Goal: Task Accomplishment & Management: Manage account settings

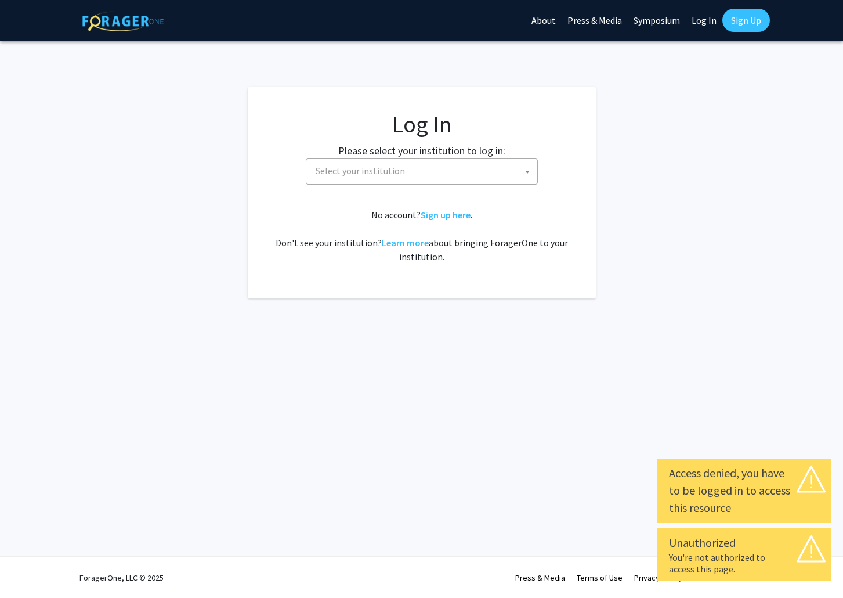
click at [421, 170] on span "Select your institution" at bounding box center [424, 171] width 226 height 24
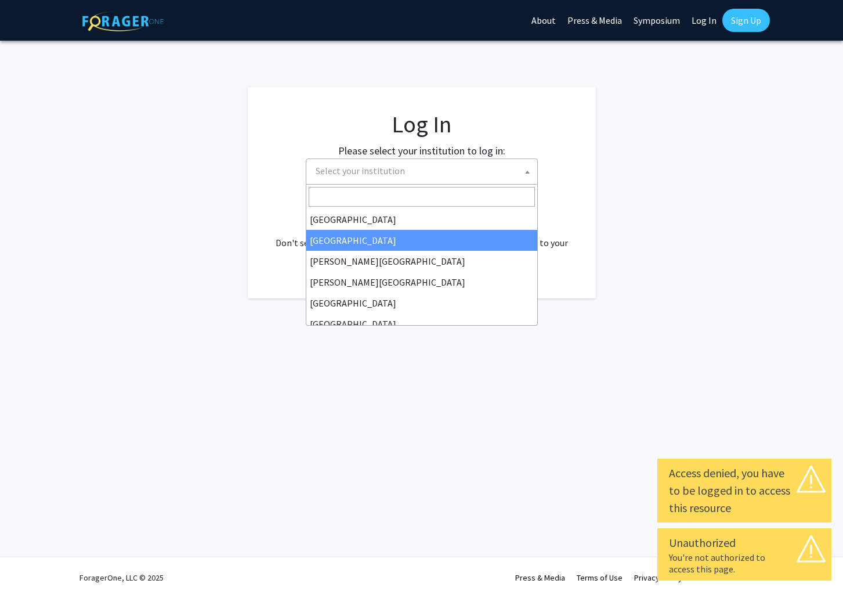
scroll to position [58, 0]
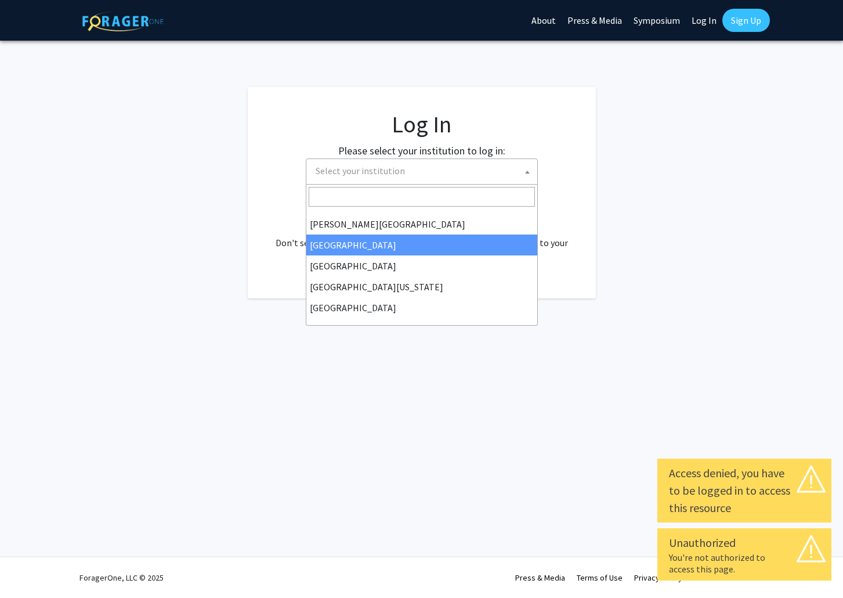
select select "6"
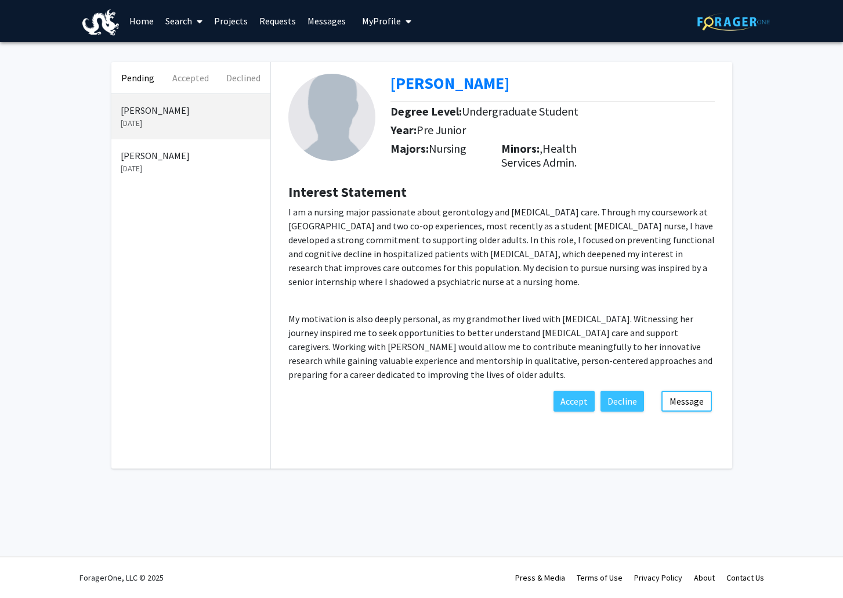
click at [160, 159] on p "[PERSON_NAME]" at bounding box center [191, 156] width 140 height 14
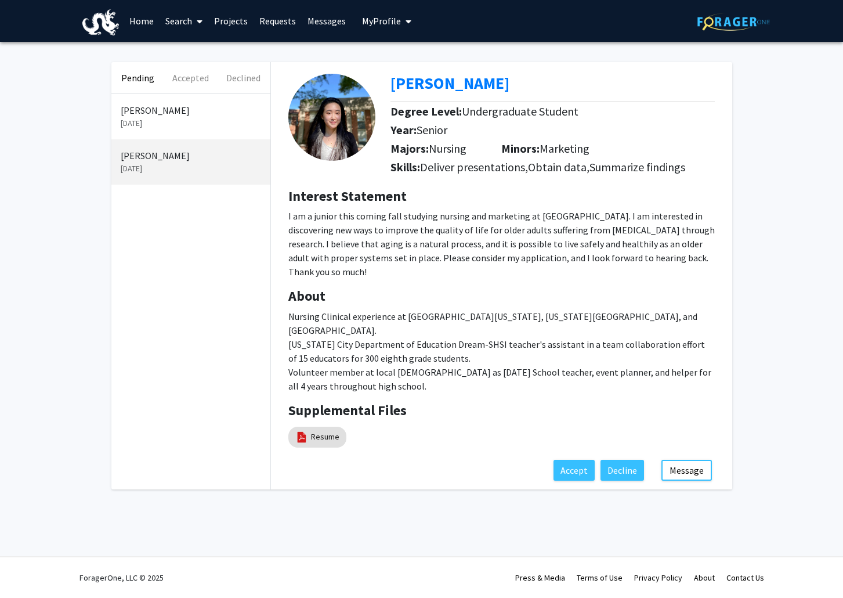
click at [162, 117] on p "[DATE]" at bounding box center [191, 123] width 140 height 12
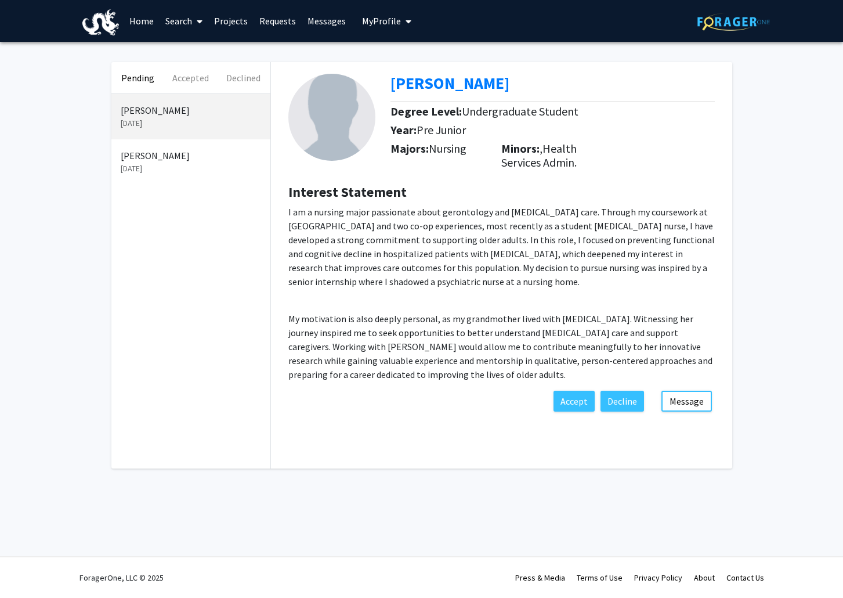
click at [164, 163] on p "[DATE]" at bounding box center [191, 168] width 140 height 12
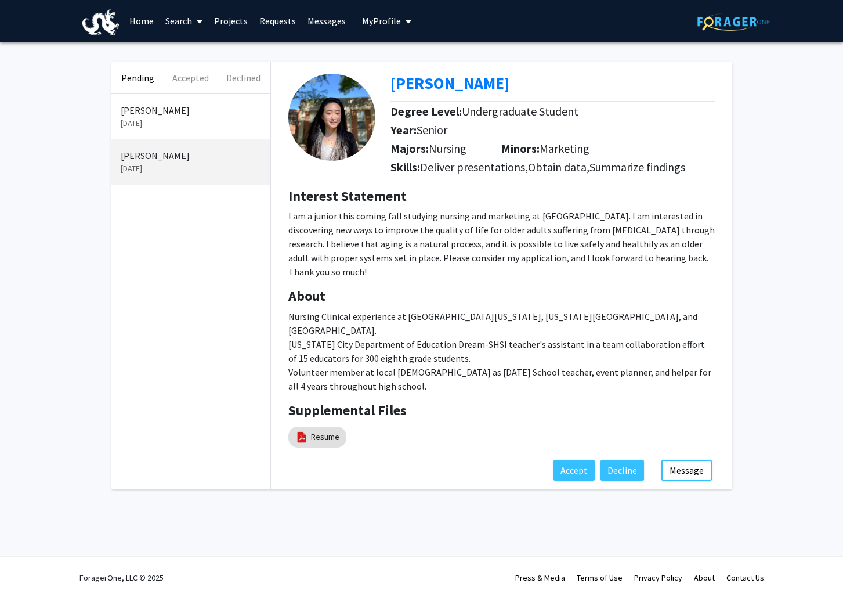
click at [144, 120] on p "[DATE]" at bounding box center [191, 123] width 140 height 12
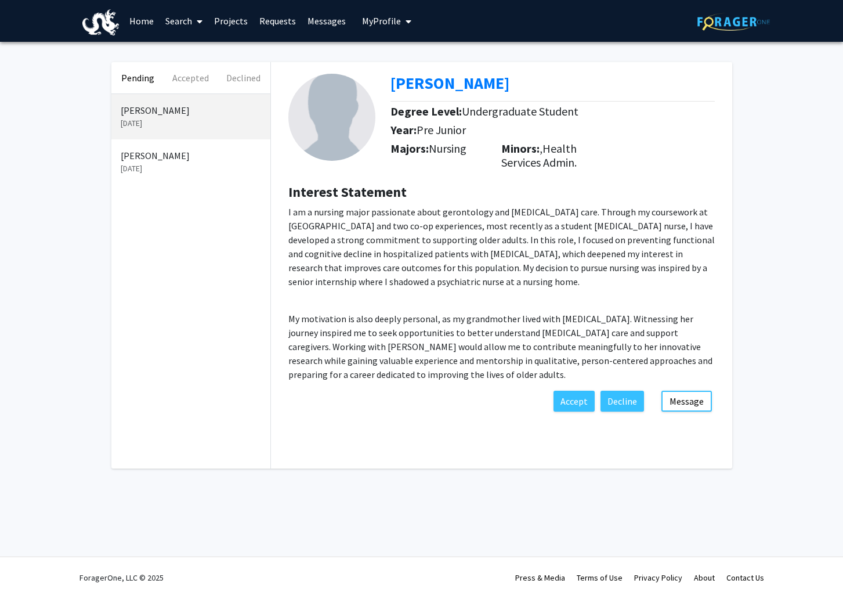
click at [146, 157] on p "[PERSON_NAME]" at bounding box center [191, 156] width 140 height 14
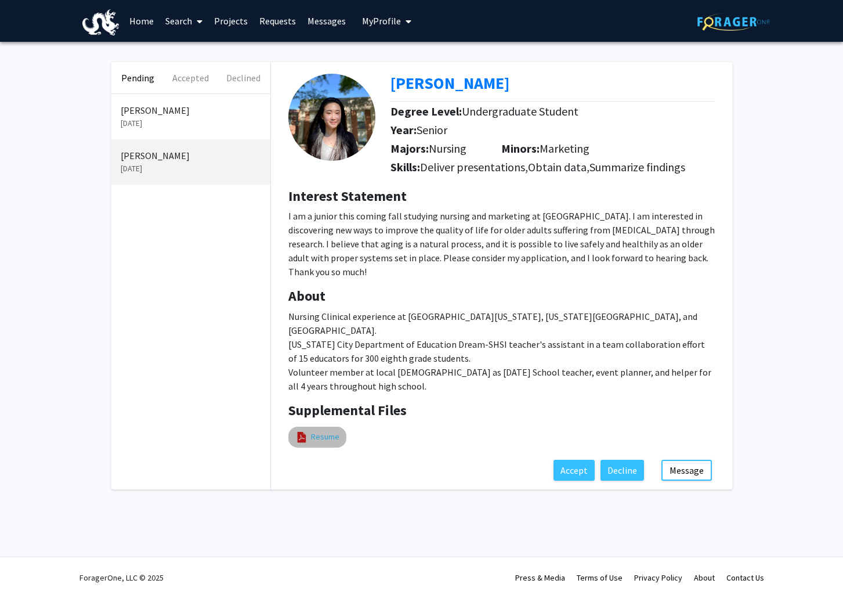
click at [326, 435] on link "Resume" at bounding box center [325, 436] width 28 height 12
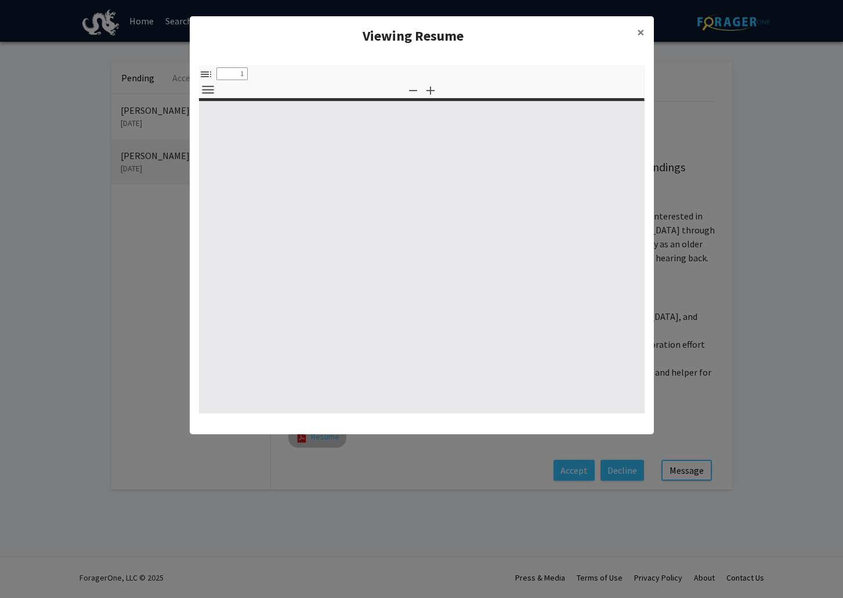
select select "custom"
type input "0"
select select "custom"
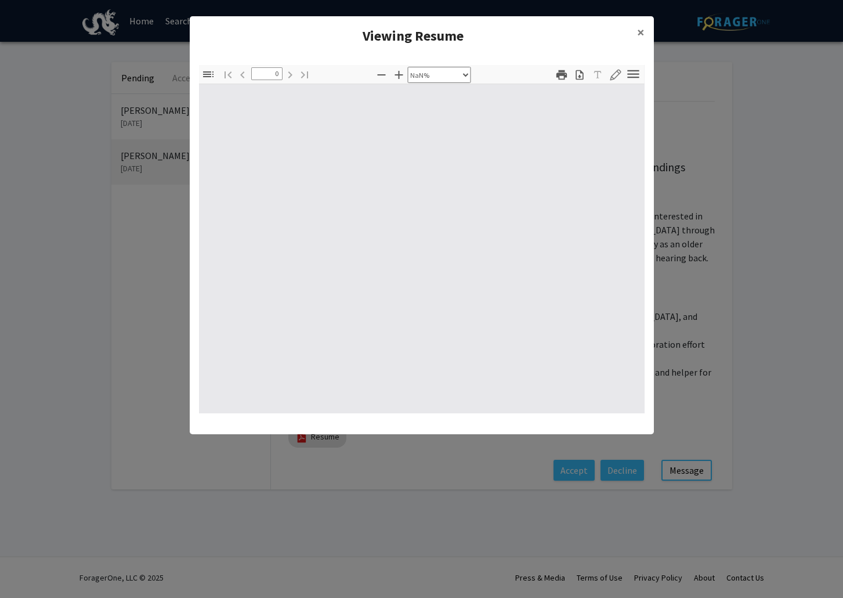
type input "1"
select select "auto"
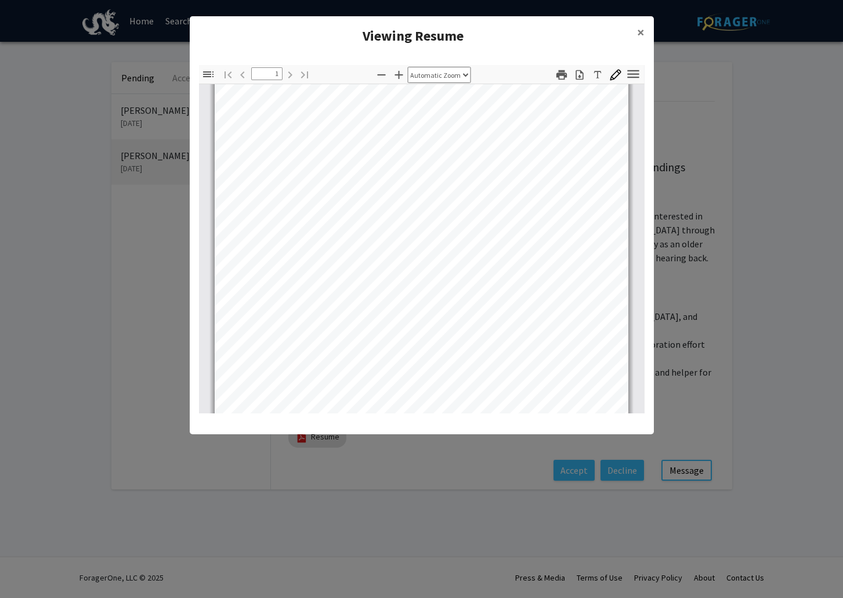
scroll to position [218, 0]
click at [642, 34] on span "×" at bounding box center [641, 32] width 8 height 18
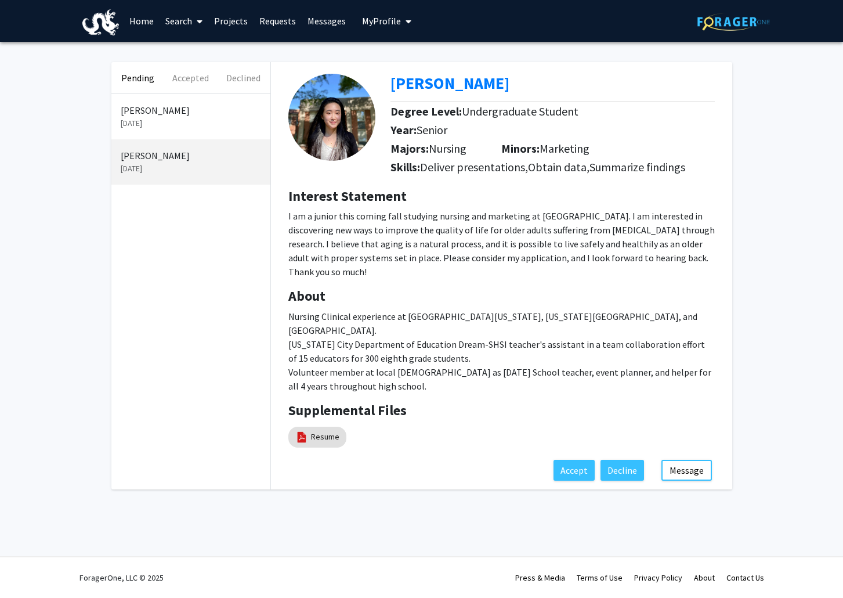
click at [156, 118] on p "[DATE]" at bounding box center [191, 123] width 140 height 12
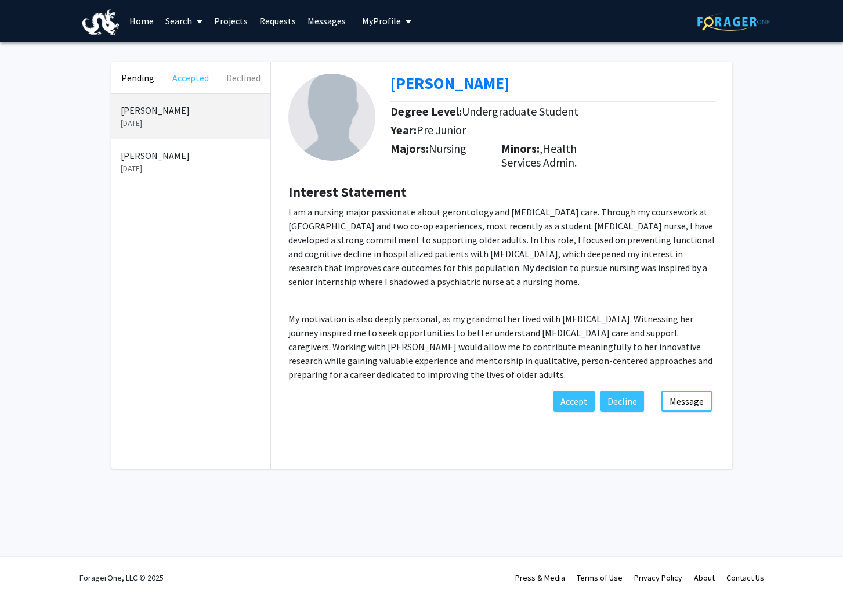
click at [202, 79] on button "Accepted" at bounding box center [190, 77] width 53 height 31
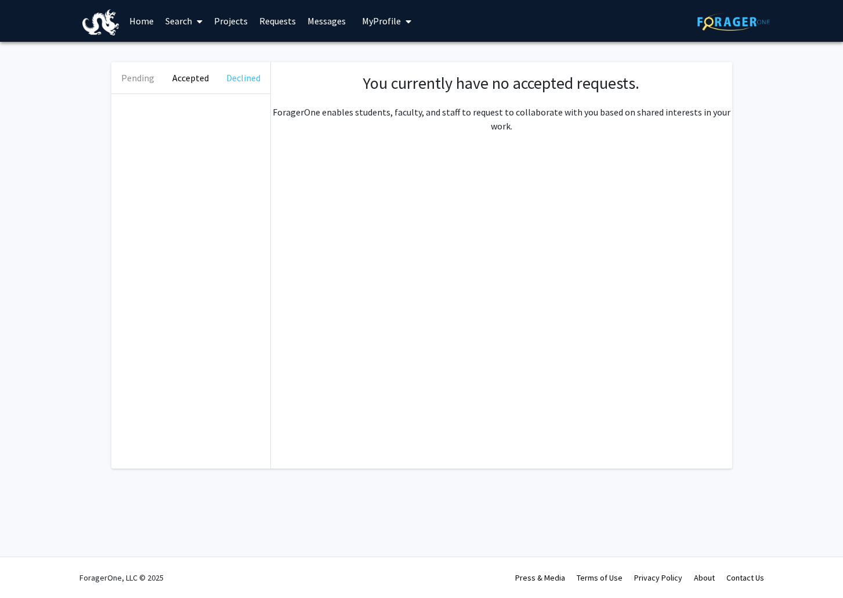
click at [241, 81] on button "Declined" at bounding box center [243, 77] width 53 height 31
drag, startPoint x: 202, startPoint y: 84, endPoint x: 180, endPoint y: 79, distance: 22.5
click at [202, 84] on button "Accepted" at bounding box center [190, 77] width 53 height 31
click at [136, 77] on button "Pending" at bounding box center [137, 77] width 53 height 31
